Goal: Information Seeking & Learning: Learn about a topic

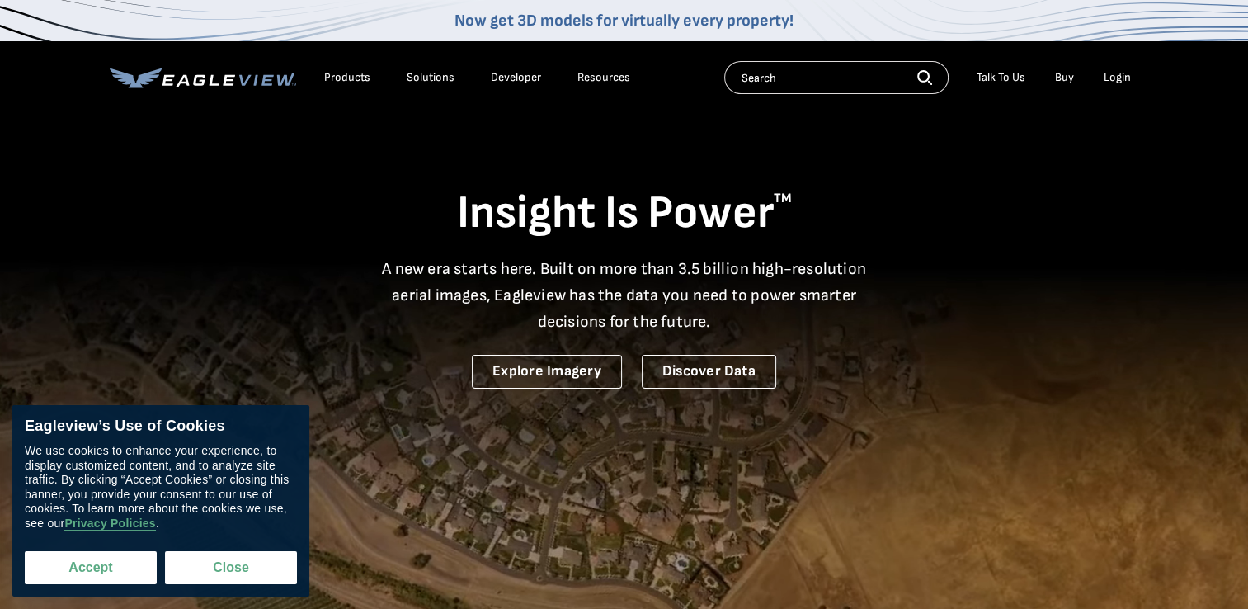
click at [114, 567] on button "Accept" at bounding box center [91, 567] width 132 height 33
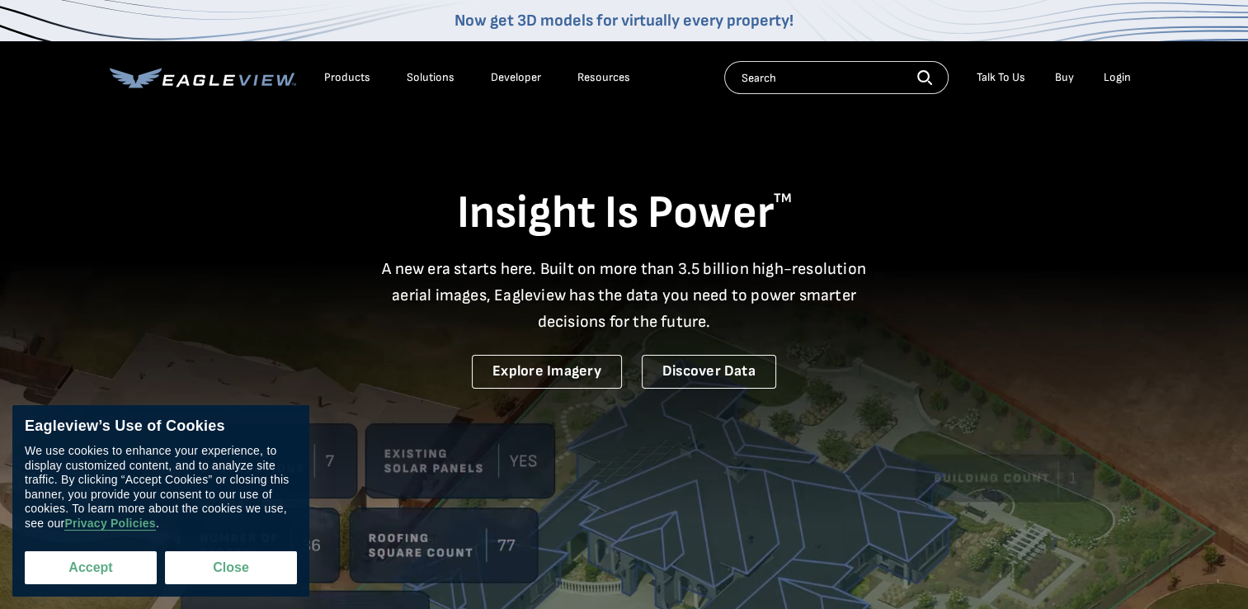
checkbox input "true"
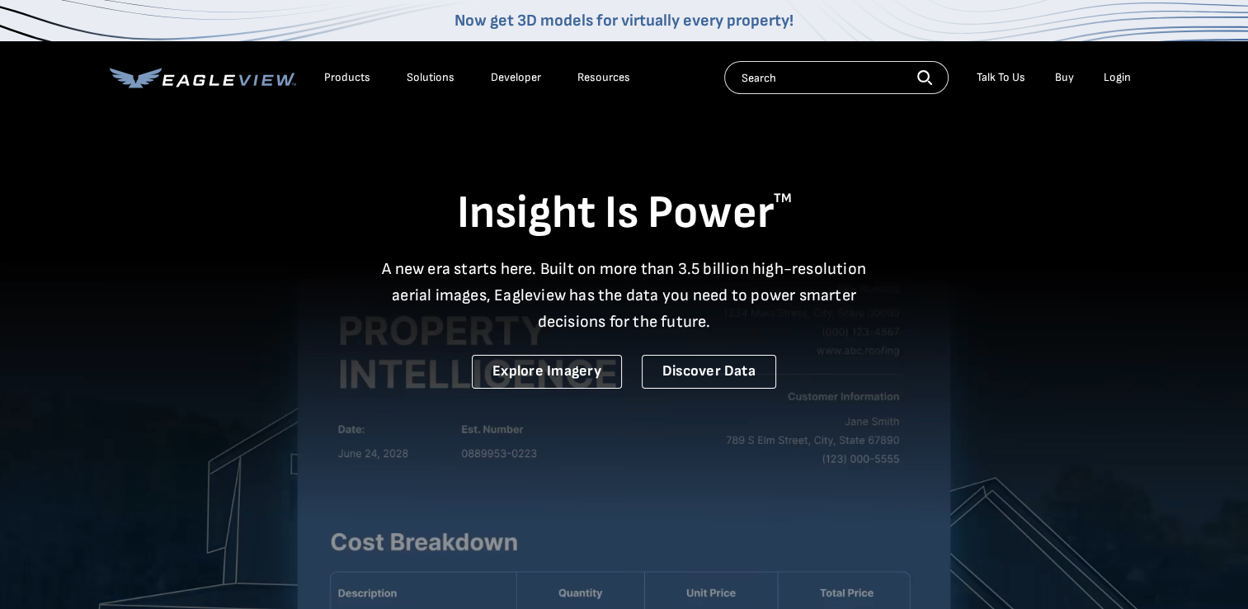
click at [743, 82] on input "text" at bounding box center [836, 77] width 224 height 33
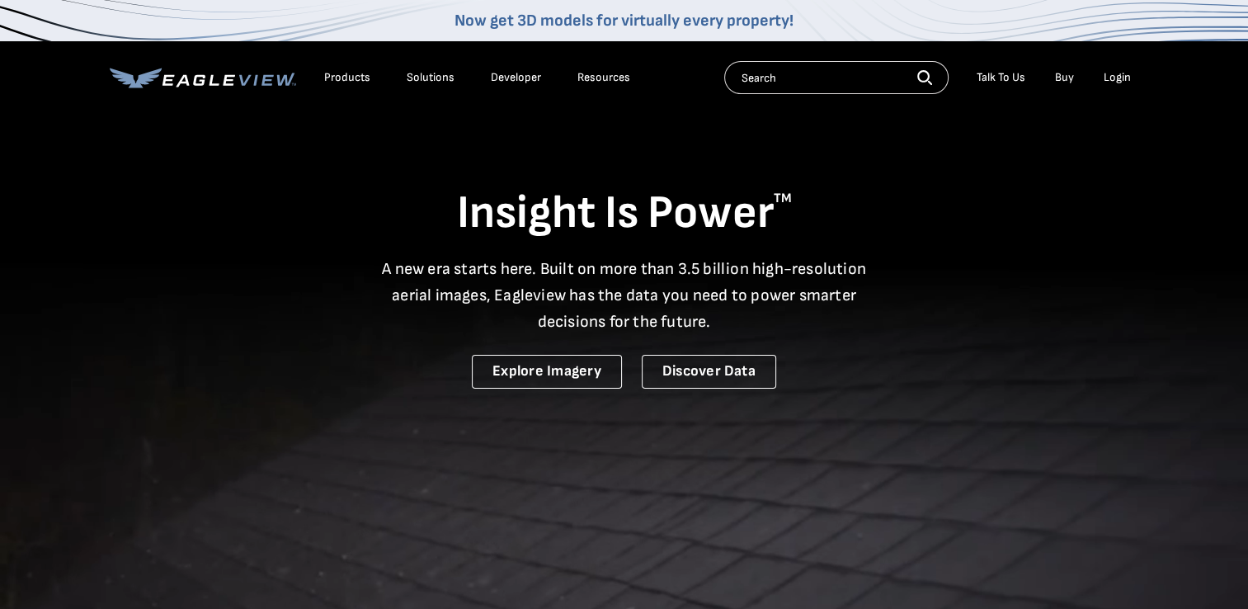
click at [776, 78] on input "text" at bounding box center [836, 77] width 224 height 33
type input "roof walls"
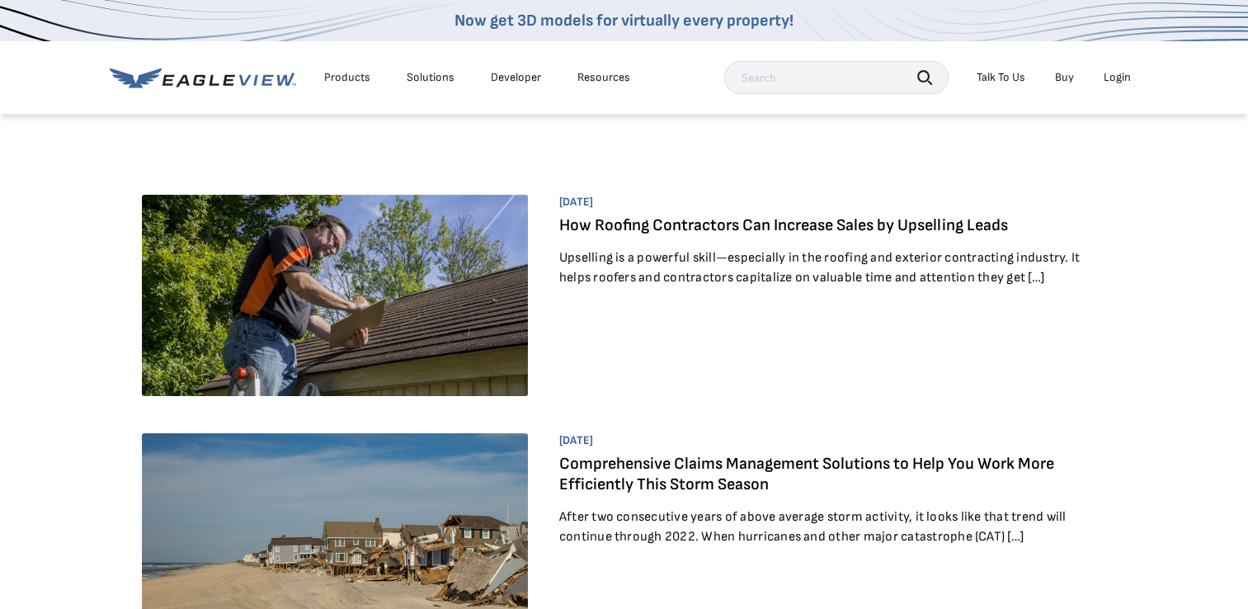
click at [343, 77] on div "Products" at bounding box center [347, 77] width 46 height 15
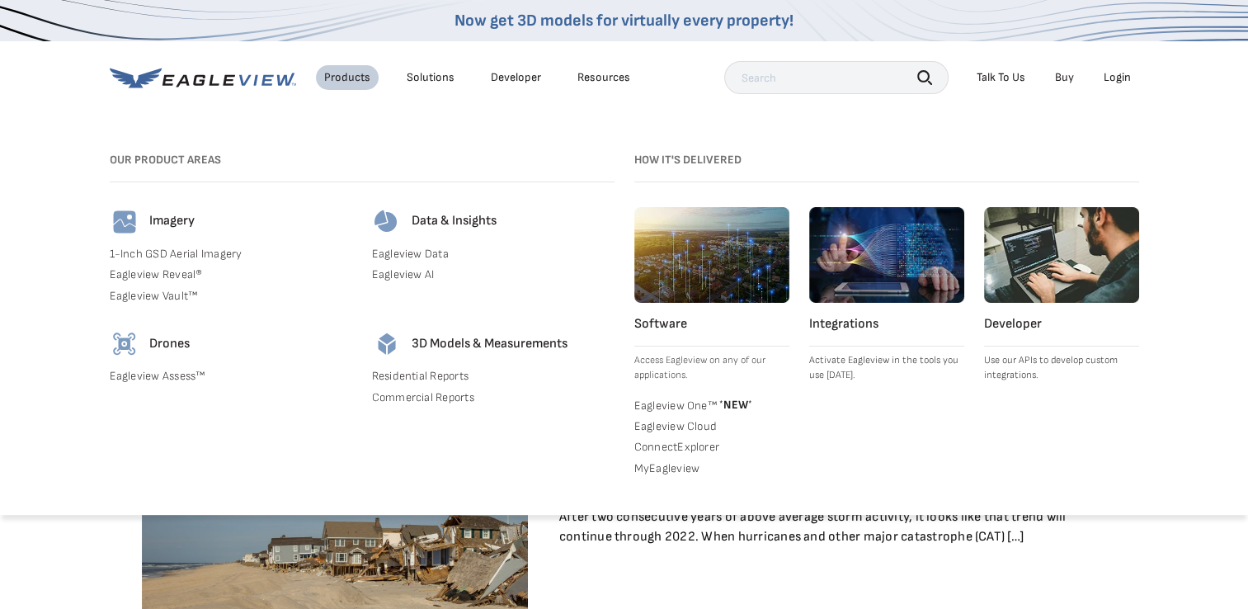
click at [426, 374] on link "Residential Reports" at bounding box center [493, 376] width 243 height 15
